Goal: Transaction & Acquisition: Book appointment/travel/reservation

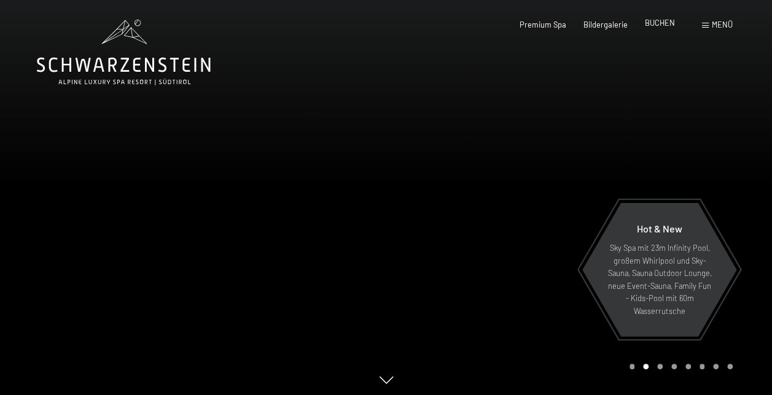
click at [654, 25] on span "BUCHEN" at bounding box center [660, 23] width 30 height 10
click at [646, 24] on span "BUCHEN" at bounding box center [660, 23] width 30 height 10
click at [651, 21] on span "BUCHEN" at bounding box center [660, 23] width 30 height 10
click at [609, 25] on span "Bildergalerie" at bounding box center [605, 23] width 44 height 10
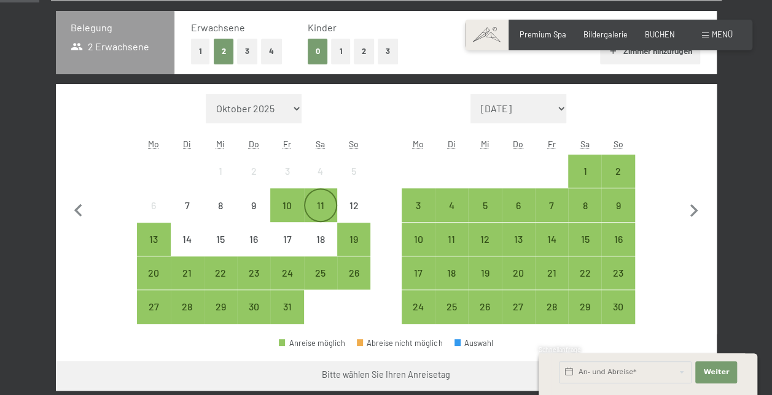
scroll to position [307, 0]
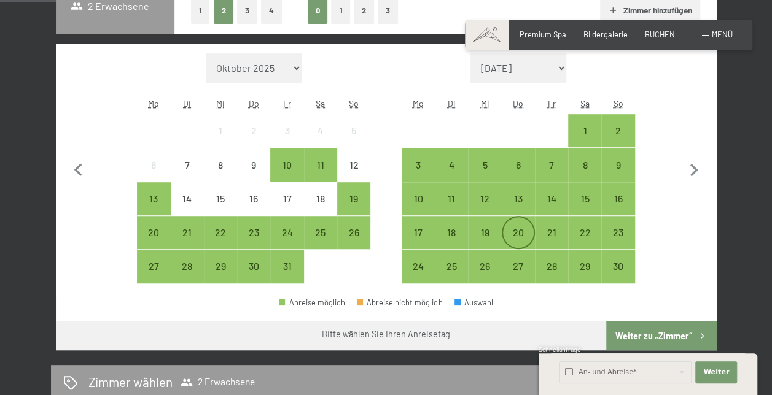
click at [523, 230] on div "20" at bounding box center [518, 243] width 31 height 31
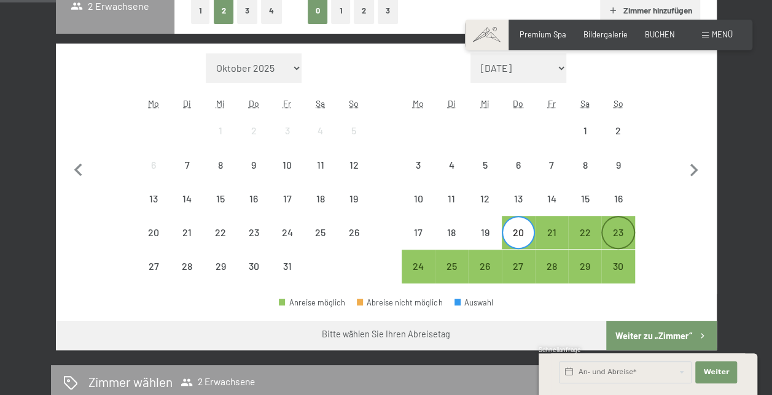
click at [611, 234] on div "23" at bounding box center [617, 243] width 31 height 31
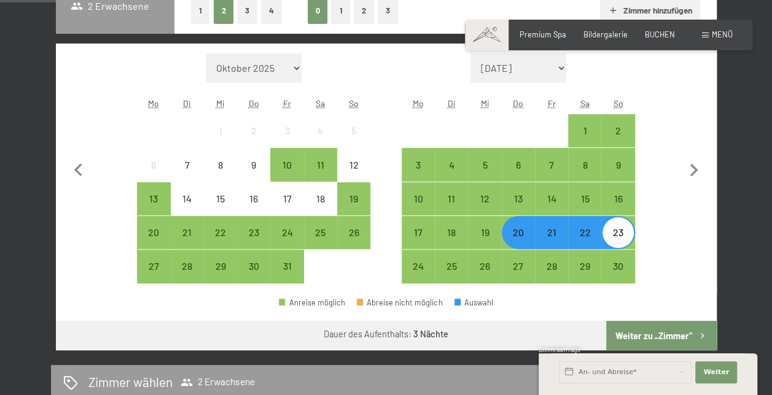
click at [662, 332] on button "Weiter zu „Zimmer“" at bounding box center [661, 335] width 110 height 29
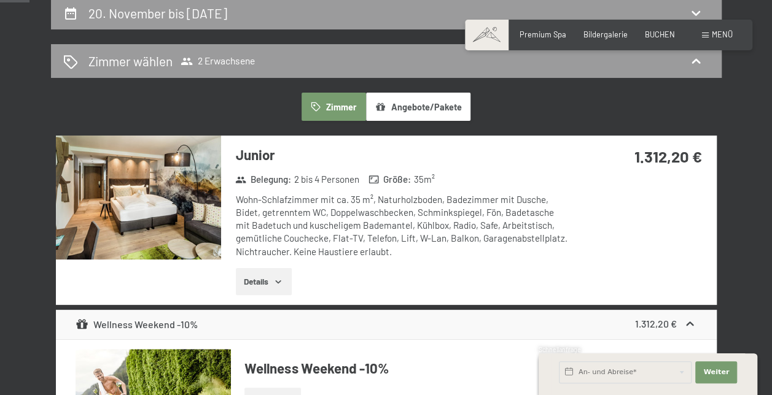
scroll to position [173, 0]
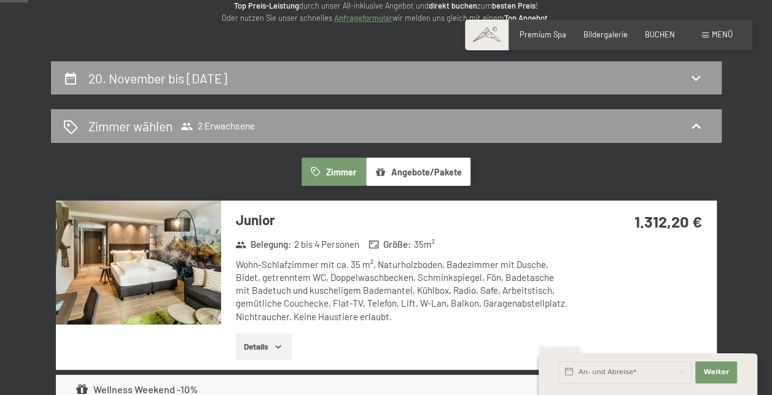
click at [409, 177] on button "Angebote/Pakete" at bounding box center [418, 172] width 104 height 28
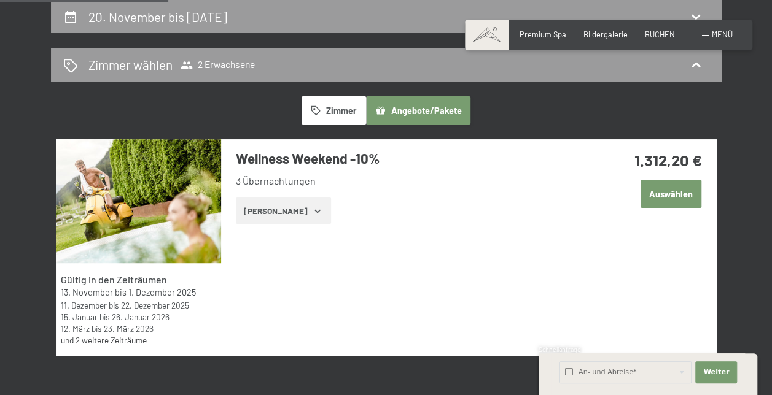
click at [655, 190] on button "Auswählen" at bounding box center [670, 194] width 61 height 28
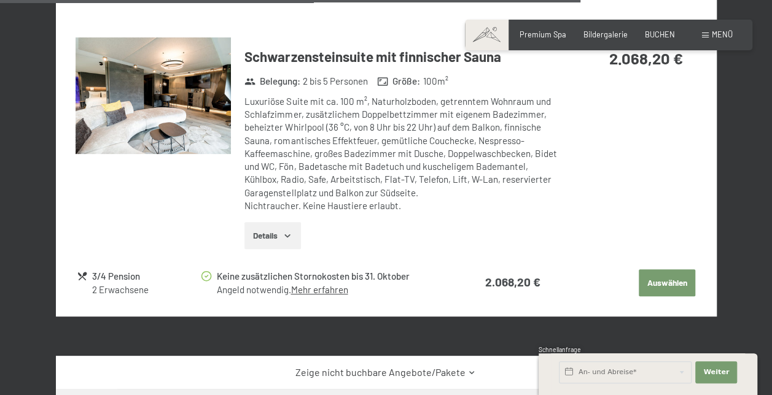
scroll to position [2432, 0]
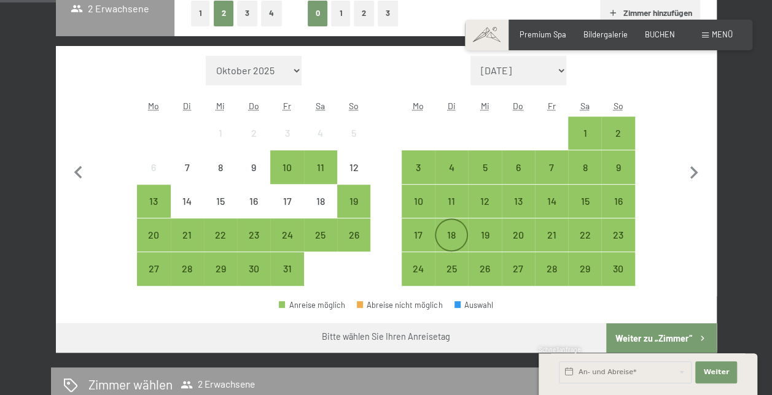
scroll to position [307, 0]
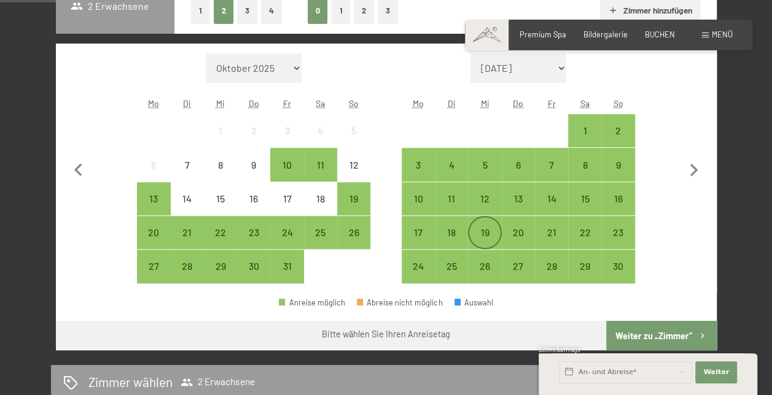
click at [490, 228] on div "19" at bounding box center [484, 243] width 31 height 31
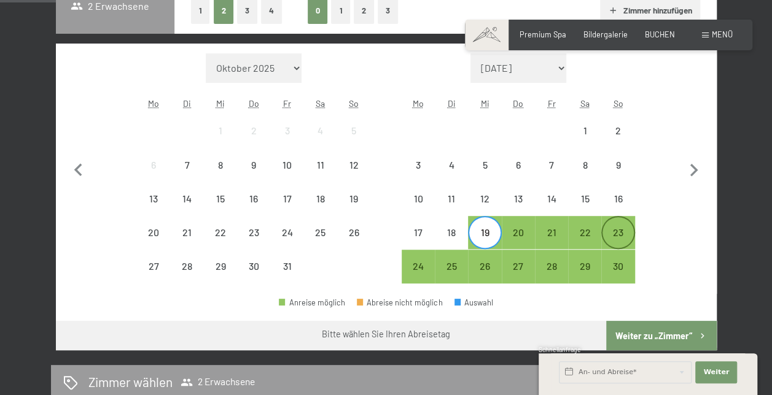
click at [619, 231] on div "23" at bounding box center [617, 243] width 31 height 31
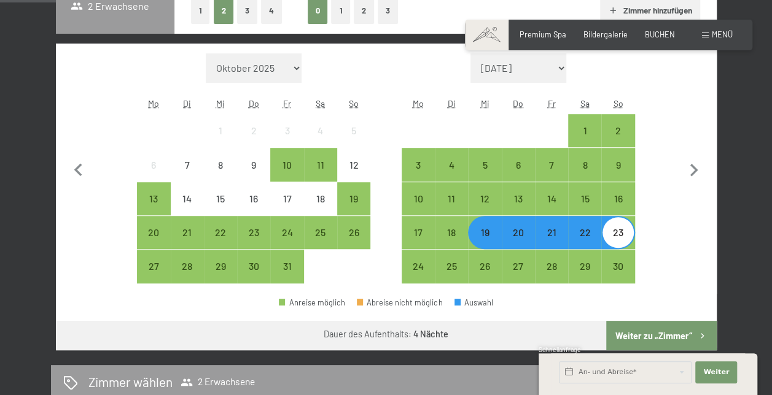
click at [659, 331] on button "Weiter zu „Zimmer“" at bounding box center [661, 335] width 110 height 29
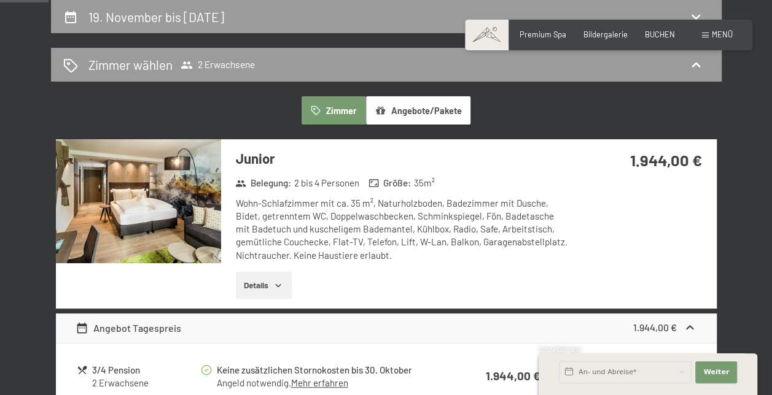
scroll to position [173, 0]
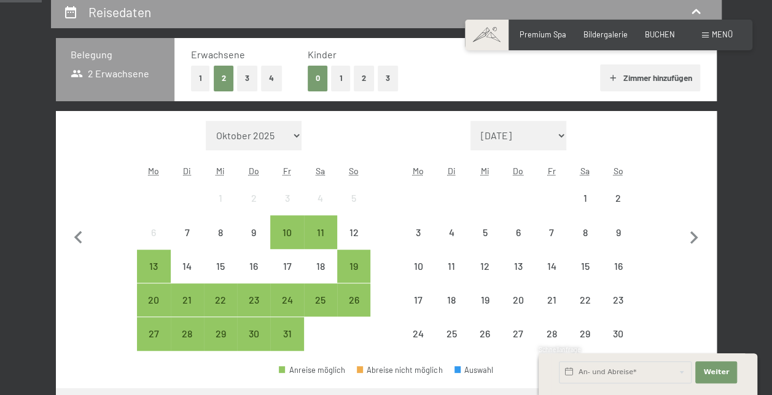
scroll to position [246, 0]
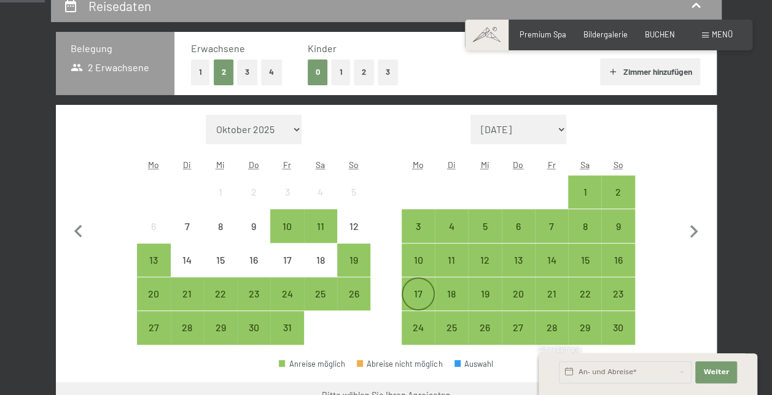
click at [421, 290] on div "17" at bounding box center [418, 304] width 31 height 31
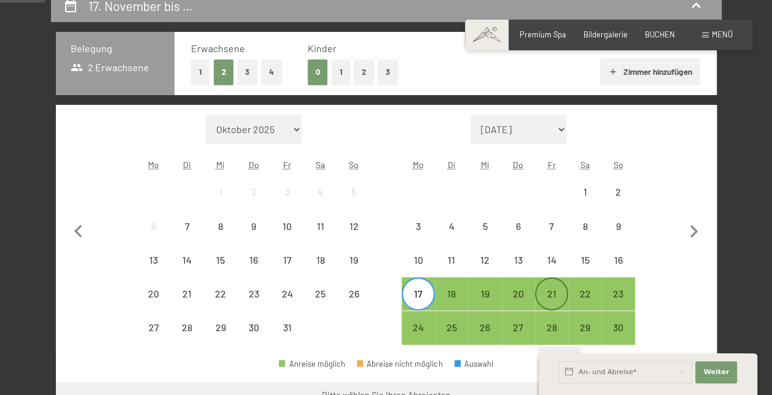
click at [557, 293] on div "21" at bounding box center [551, 304] width 31 height 31
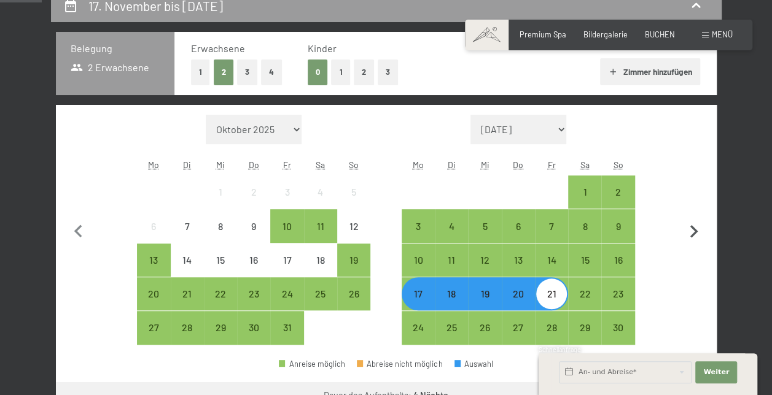
scroll to position [307, 0]
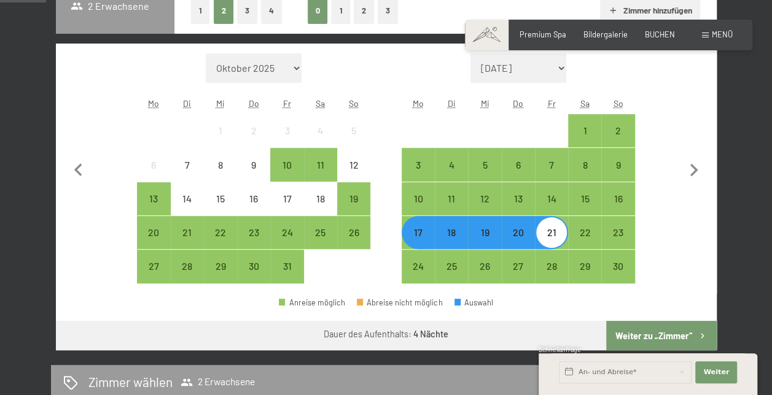
click at [419, 241] on div "17" at bounding box center [418, 243] width 31 height 31
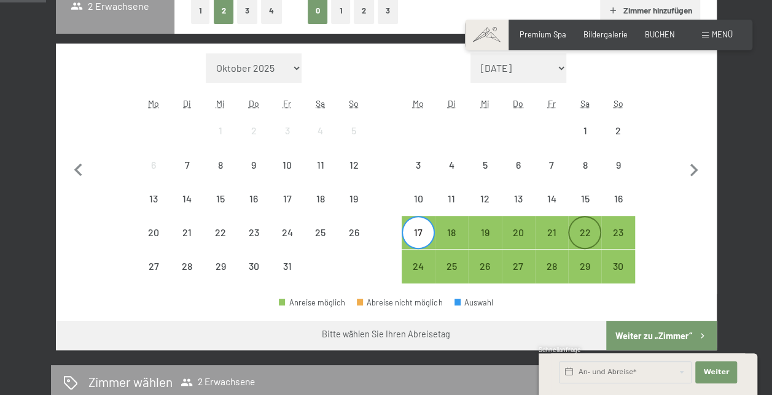
click at [588, 238] on div "22" at bounding box center [584, 243] width 31 height 31
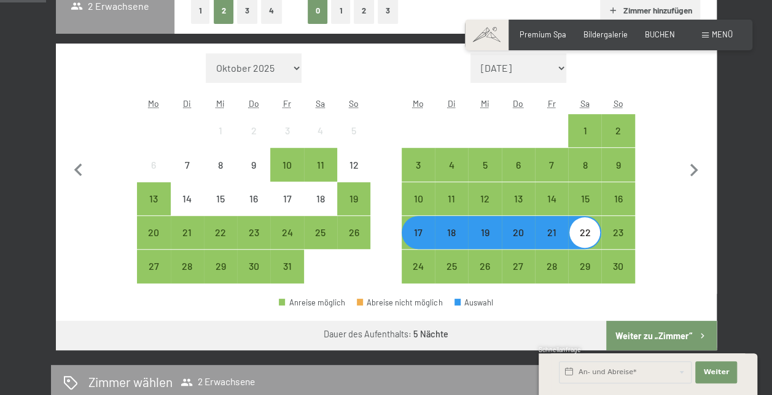
click at [676, 331] on button "Weiter zu „Zimmer“" at bounding box center [661, 335] width 110 height 29
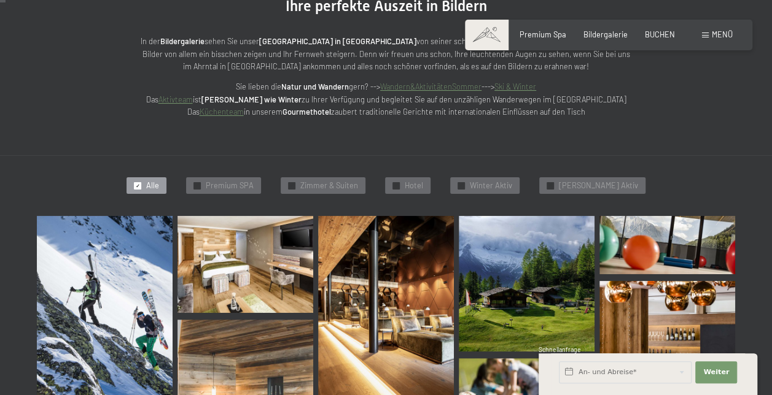
scroll to position [184, 0]
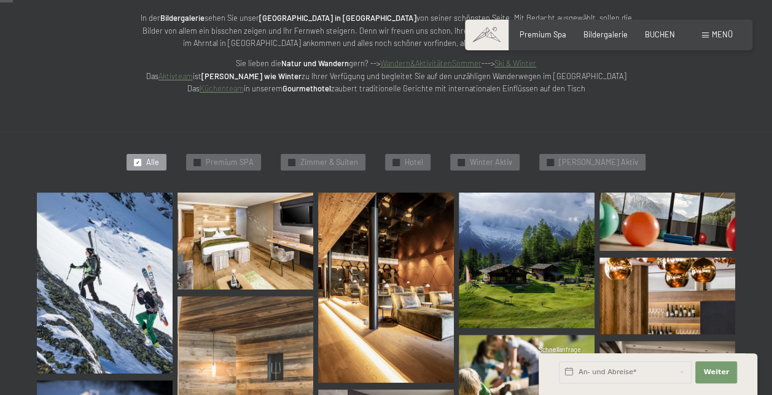
click at [640, 32] on div "Premium Spa Bildergalerie BUCHEN" at bounding box center [587, 34] width 207 height 11
click at [649, 34] on span "BUCHEN" at bounding box center [660, 33] width 30 height 10
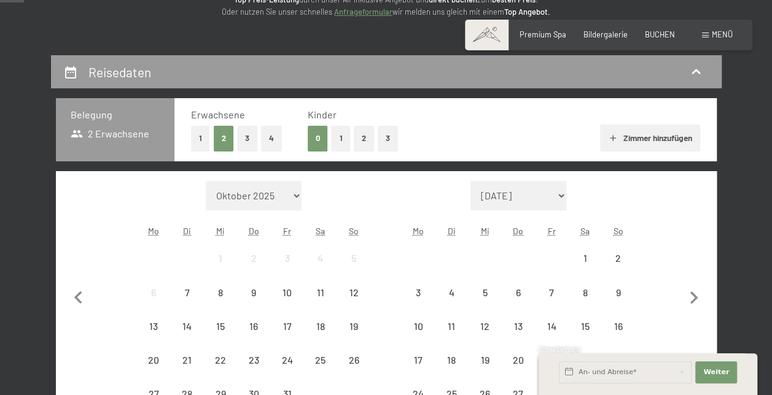
scroll to position [184, 0]
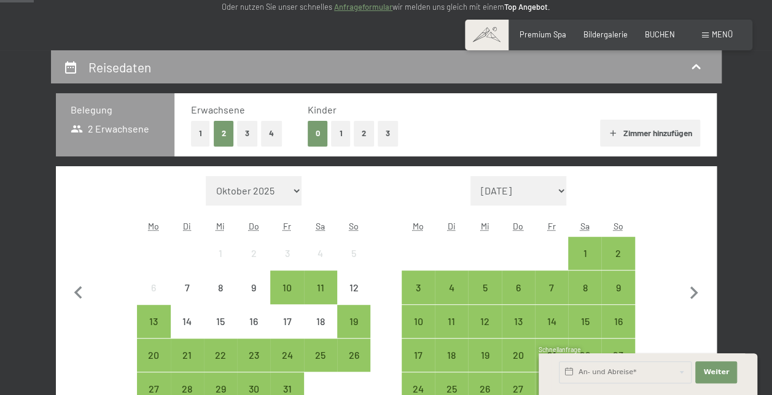
click at [564, 190] on select "[DATE] [DATE] [DATE] [DATE] [PERSON_NAME][DATE] [DATE] [DATE] [DATE] [DATE] [DA…" at bounding box center [518, 190] width 96 height 29
select select "[DATE]"
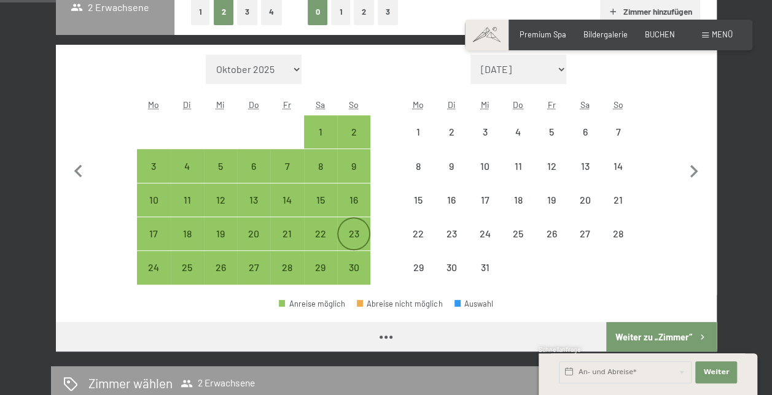
scroll to position [307, 0]
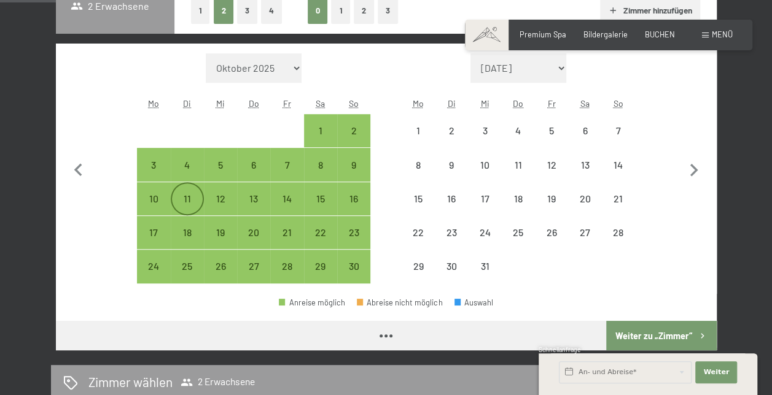
select select "[DATE]"
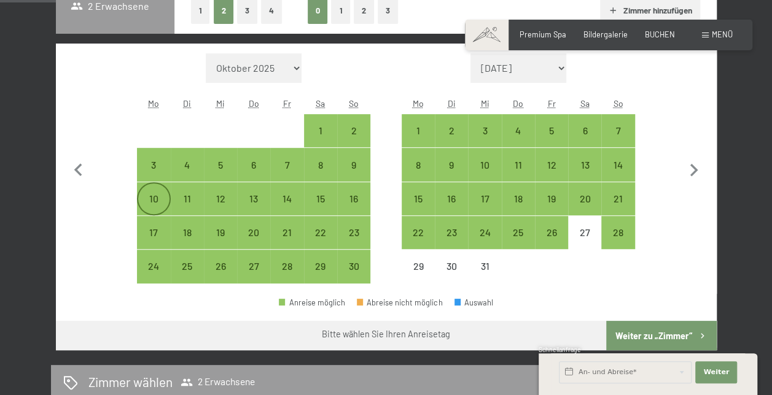
click at [150, 195] on div "10" at bounding box center [153, 209] width 31 height 31
select select "[DATE]"
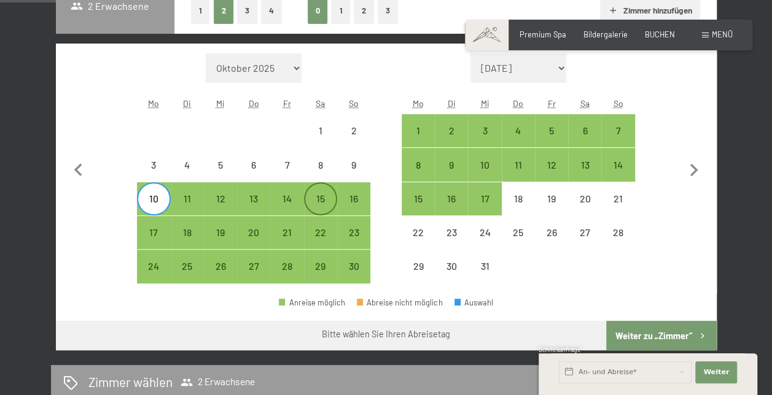
click at [320, 198] on div "15" at bounding box center [320, 209] width 31 height 31
select select "[DATE]"
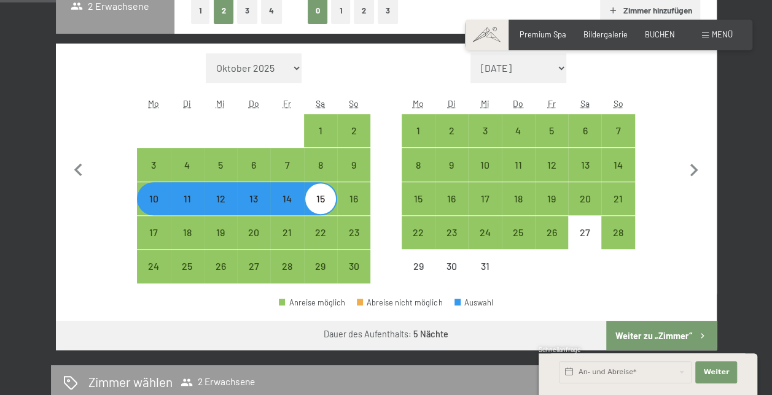
click at [684, 333] on button "Weiter zu „Zimmer“" at bounding box center [661, 335] width 110 height 29
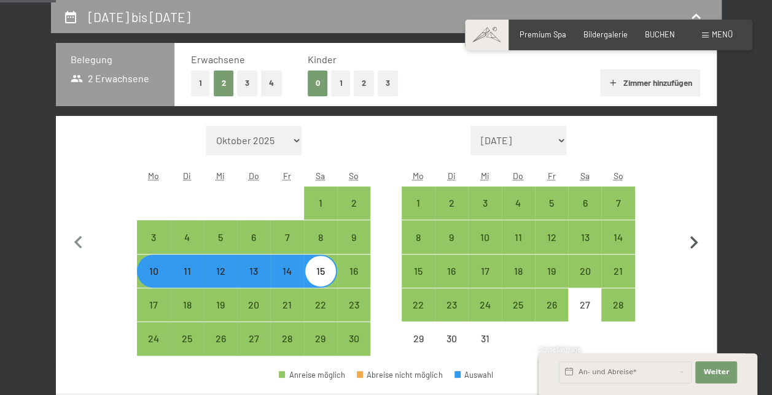
select select "[DATE]"
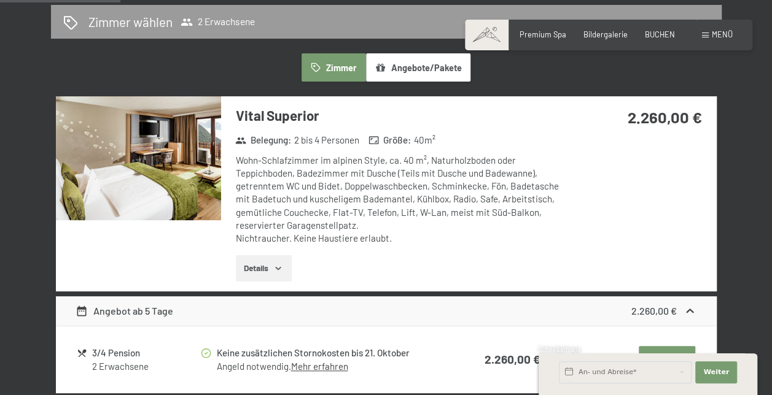
scroll to position [112, 0]
